Goal: Book appointment/travel/reservation

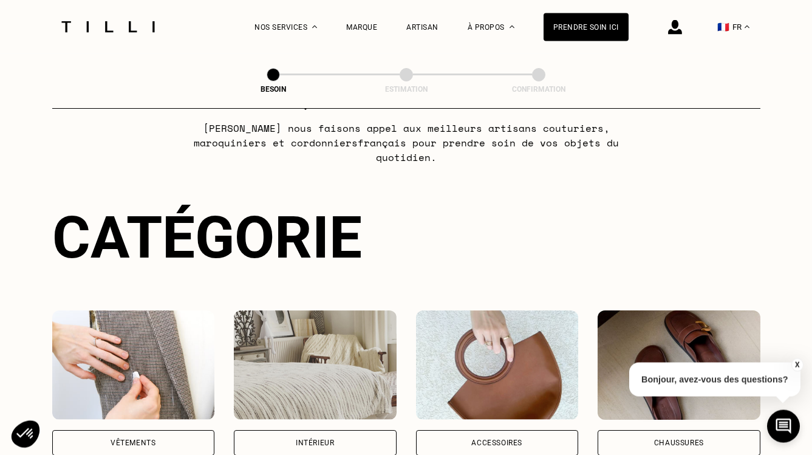
scroll to position [165, 0]
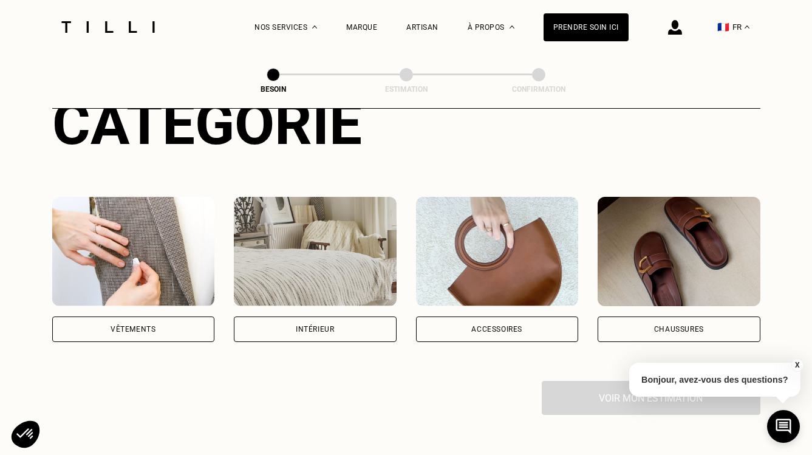
click at [136, 317] on div "Vêtements" at bounding box center [133, 330] width 163 height 26
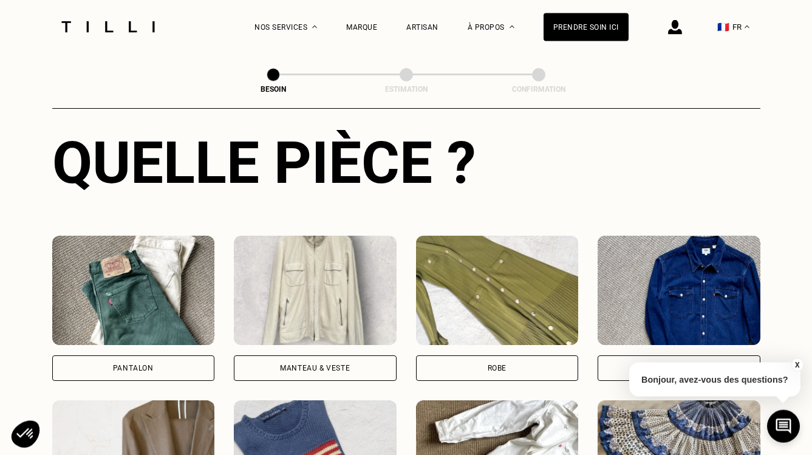
scroll to position [535, 0]
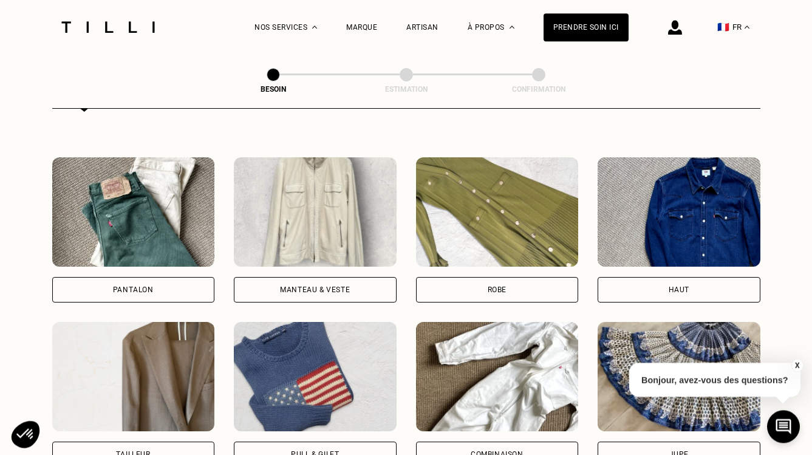
click at [134, 286] on div "Pantalon" at bounding box center [133, 289] width 41 height 7
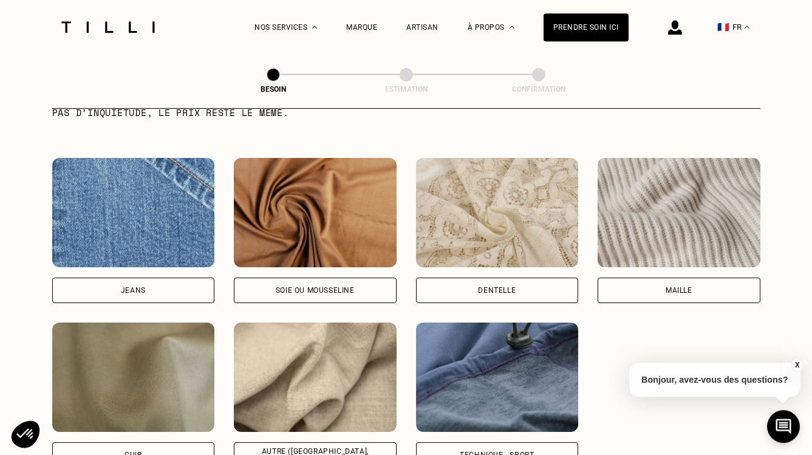
scroll to position [1306, 0]
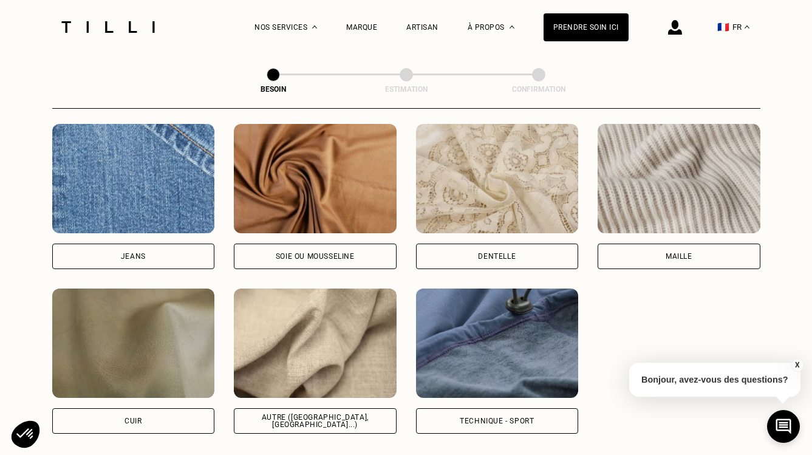
click at [148, 249] on div "Jeans" at bounding box center [133, 257] width 163 height 26
select select "FR"
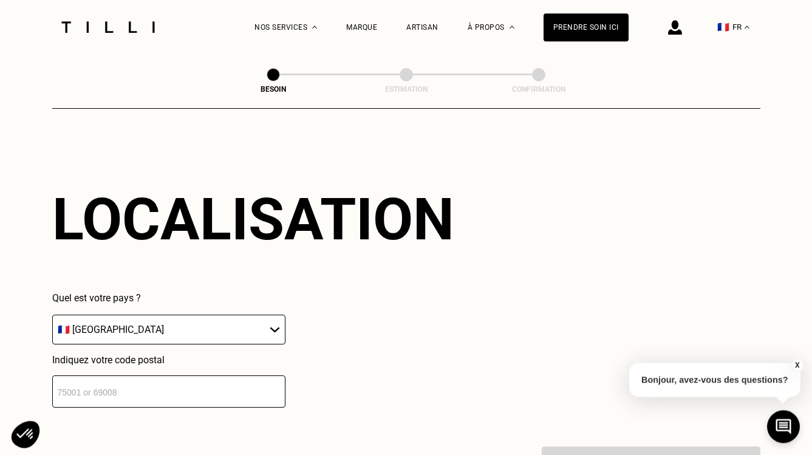
scroll to position [1634, 0]
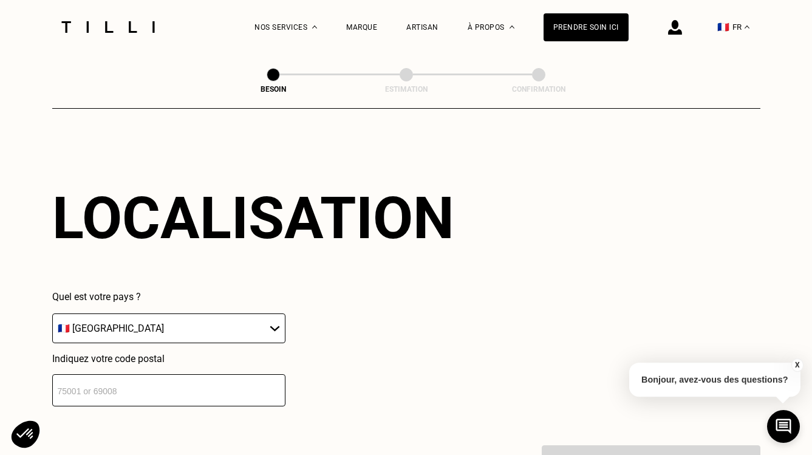
click at [148, 380] on input "number" at bounding box center [168, 390] width 233 height 32
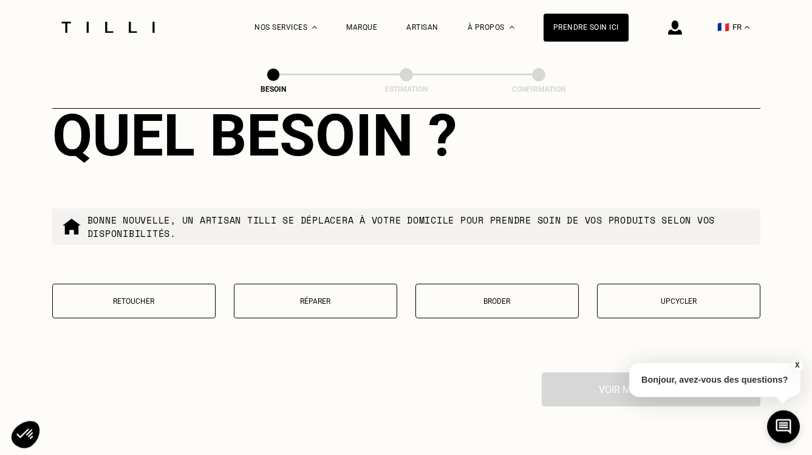
scroll to position [2019, 0]
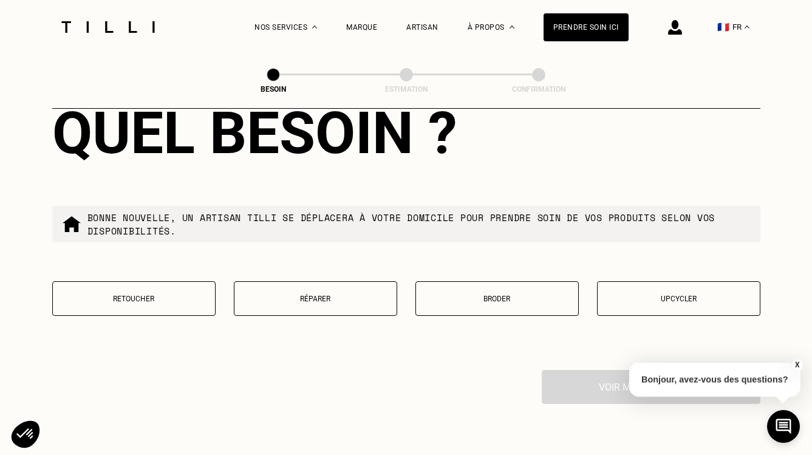
type input "14000"
click at [312, 295] on p "Réparer" at bounding box center [316, 299] width 150 height 9
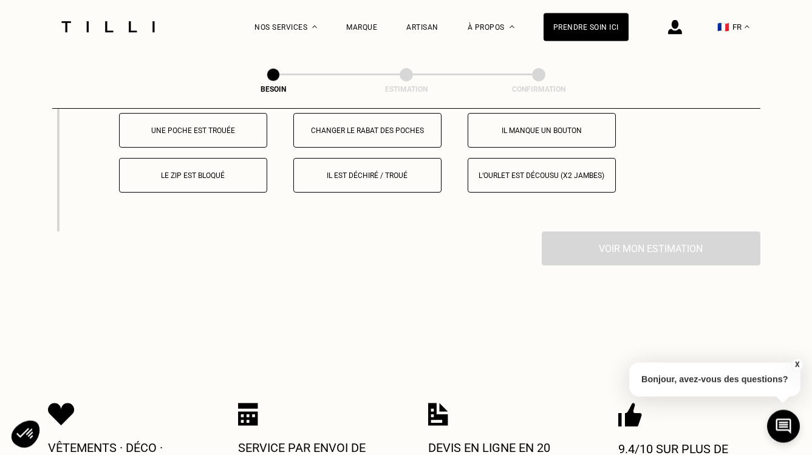
scroll to position [2248, 0]
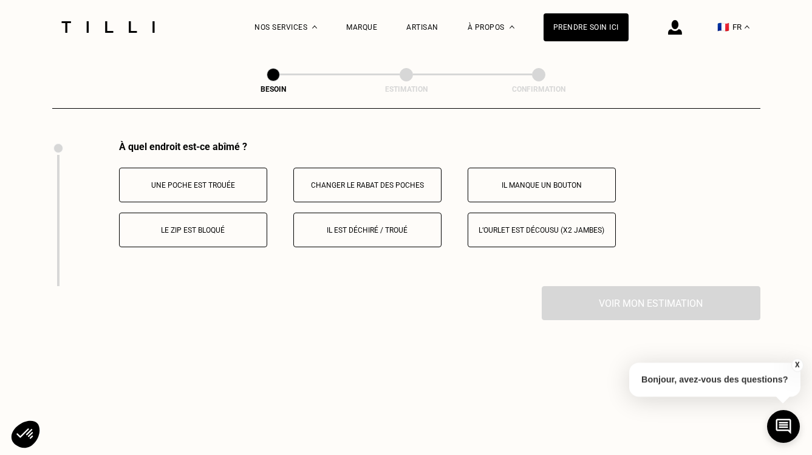
click at [213, 226] on p "Le zip est bloqué" at bounding box center [193, 230] width 135 height 9
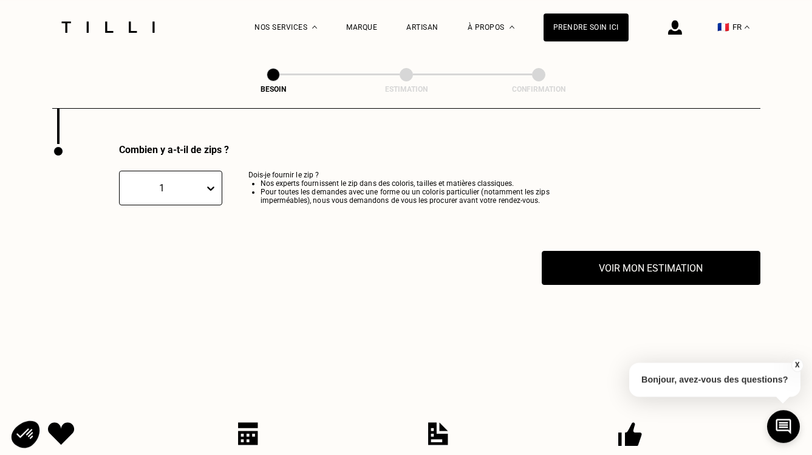
scroll to position [2394, 0]
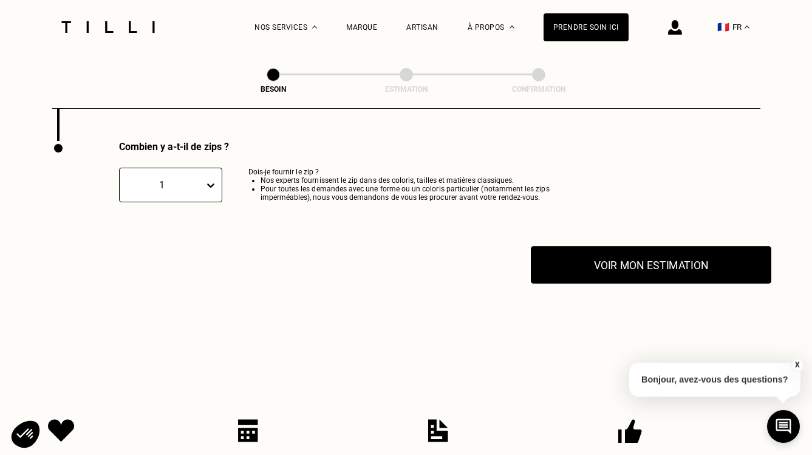
click at [631, 267] on button "Voir mon estimation" at bounding box center [651, 265] width 241 height 38
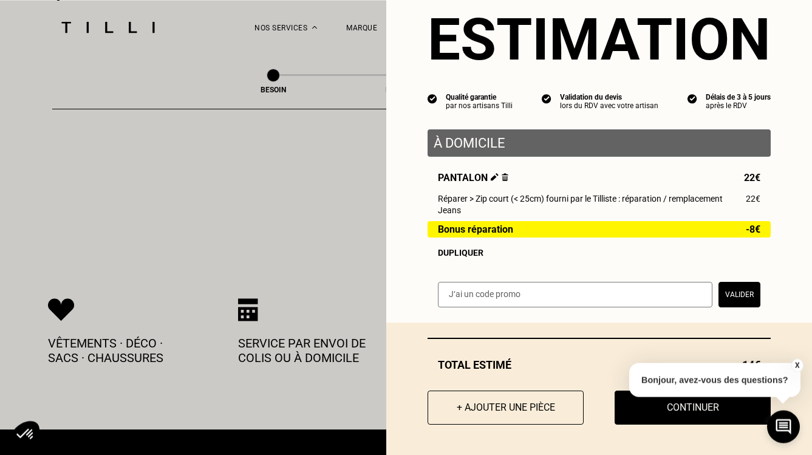
scroll to position [2559, 0]
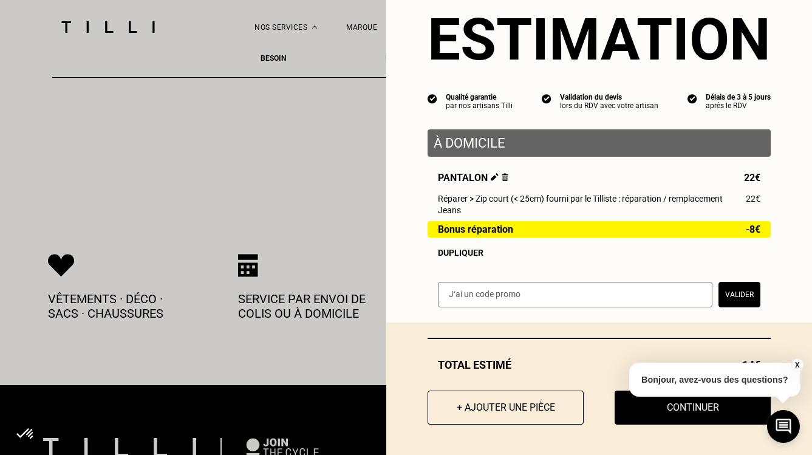
click at [795, 364] on button "X" at bounding box center [797, 365] width 12 height 13
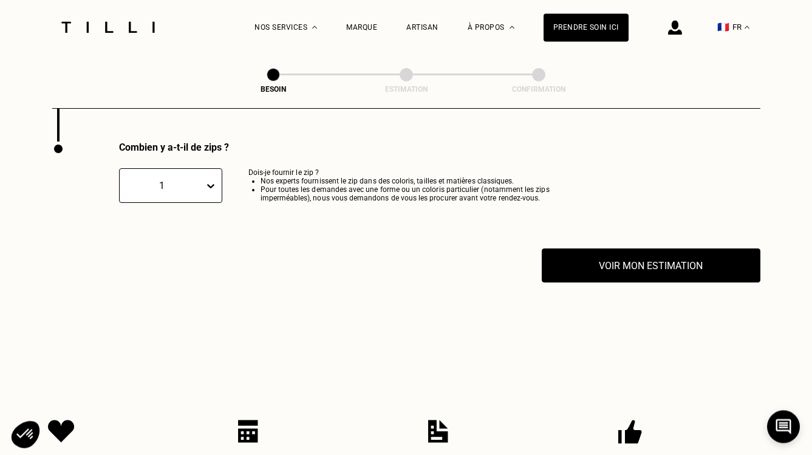
scroll to position [2394, 0]
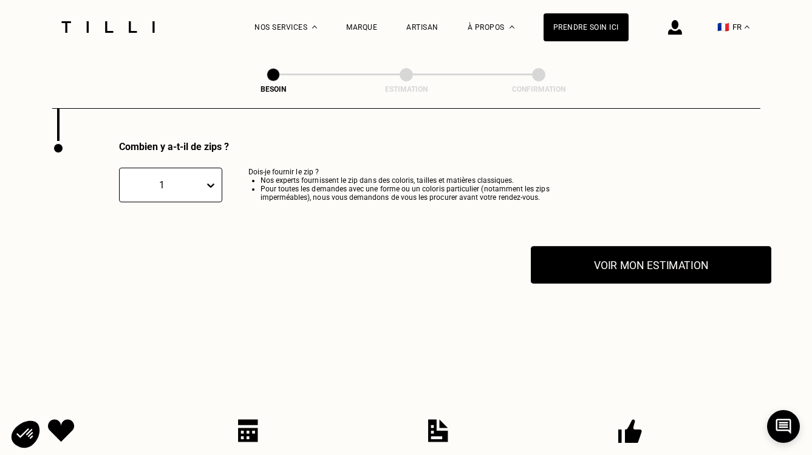
click at [613, 259] on button "Voir mon estimation" at bounding box center [651, 265] width 241 height 38
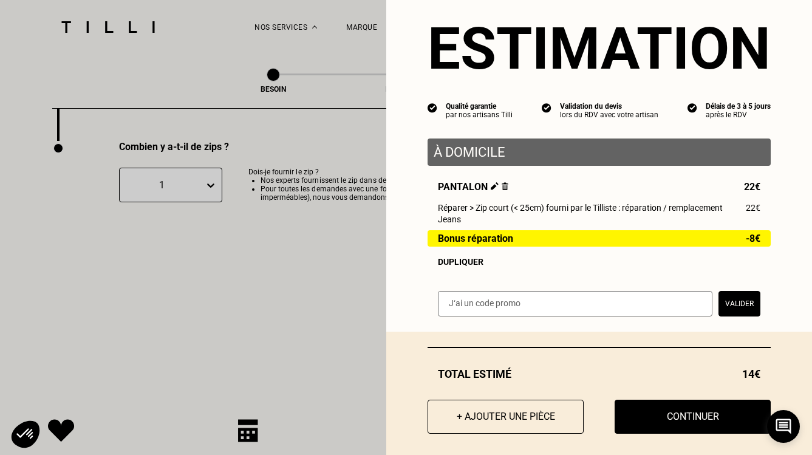
scroll to position [39, 0]
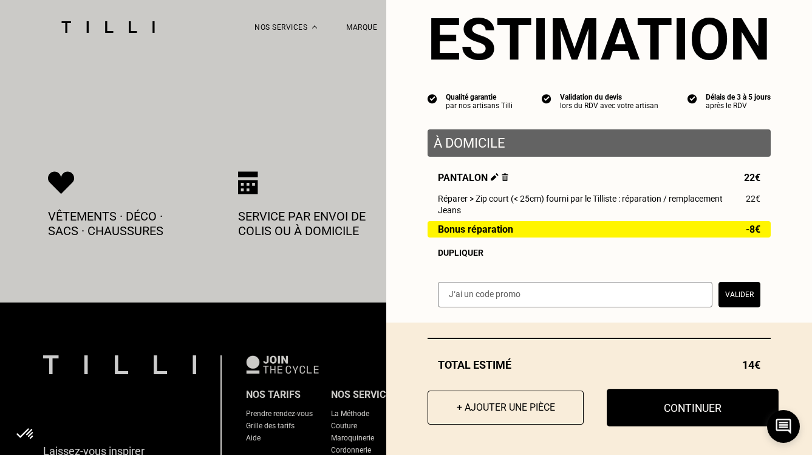
click at [673, 414] on button "Continuer" at bounding box center [693, 408] width 172 height 38
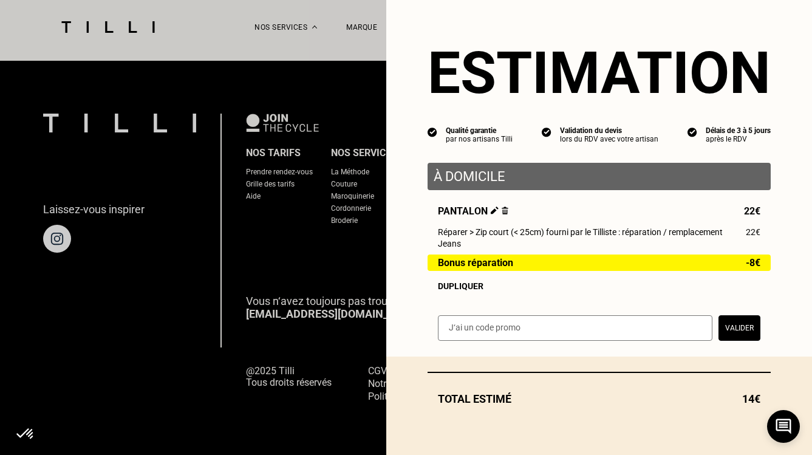
scroll to position [537, 0]
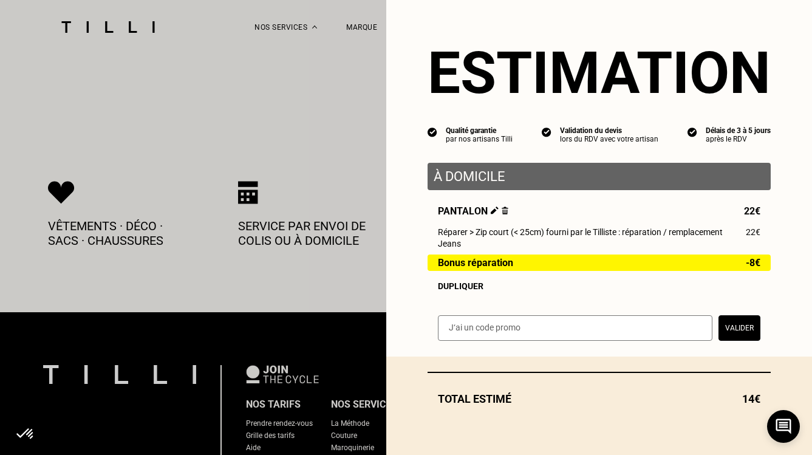
select select "FR"
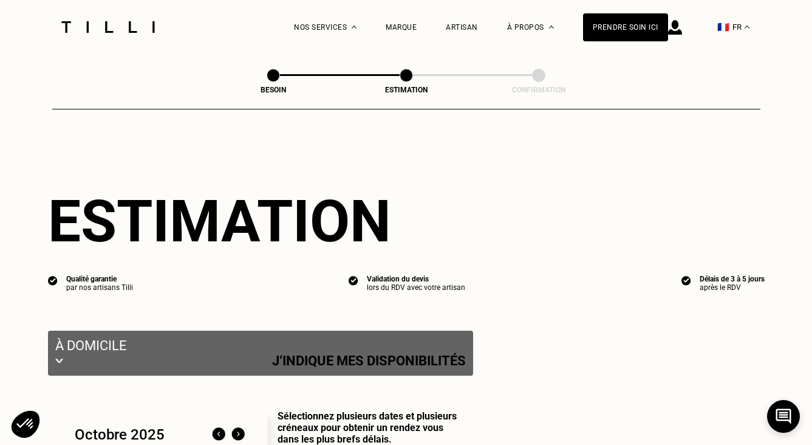
select select "FR"
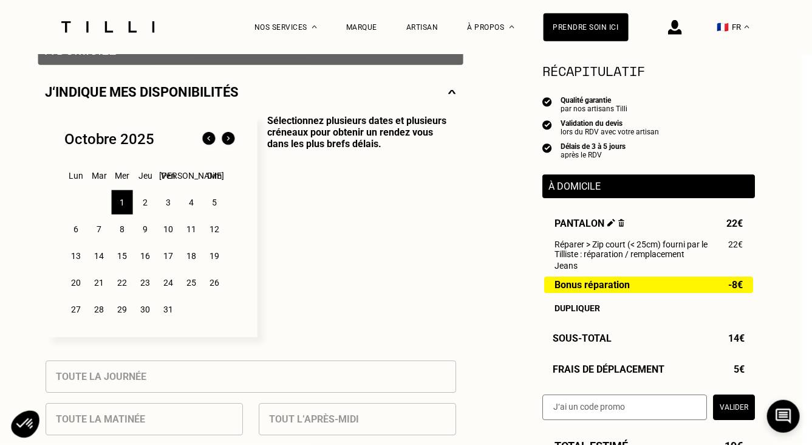
scroll to position [143, 10]
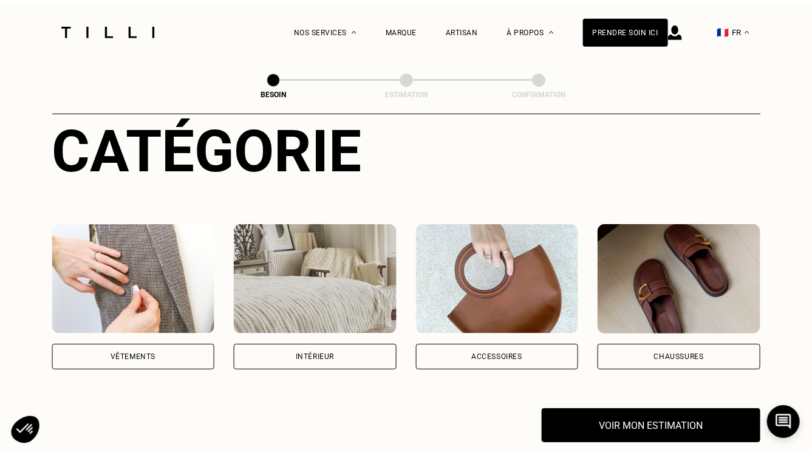
scroll to position [537, 0]
